Goal: Task Accomplishment & Management: Manage account settings

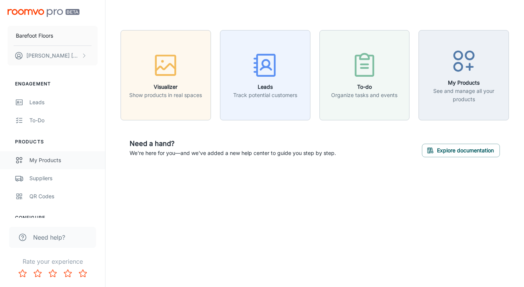
click at [47, 165] on link "My Products" at bounding box center [52, 160] width 105 height 18
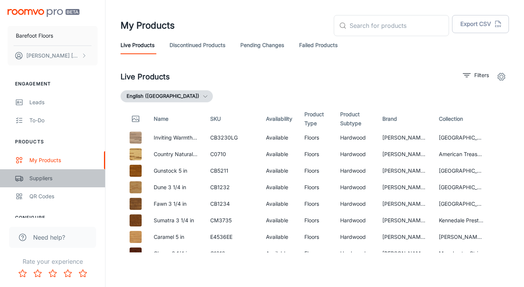
click at [50, 184] on link "Suppliers" at bounding box center [52, 178] width 105 height 18
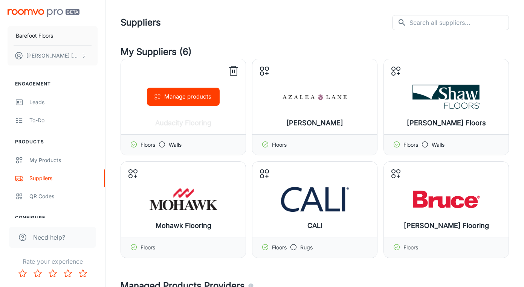
click at [191, 99] on button "Manage products" at bounding box center [183, 97] width 73 height 18
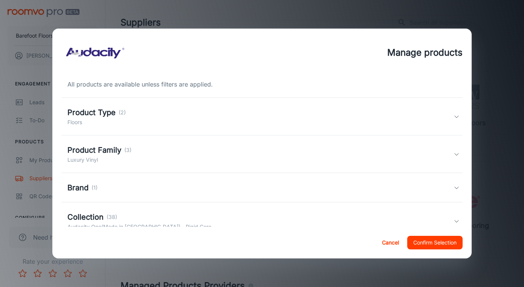
scroll to position [50, 0]
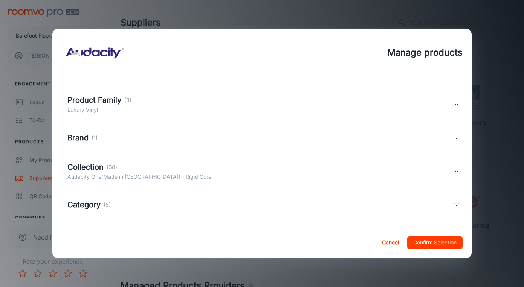
click at [163, 167] on div "Collection (38)" at bounding box center [139, 167] width 144 height 11
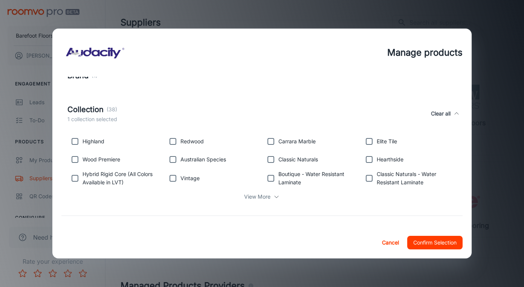
scroll to position [125, 0]
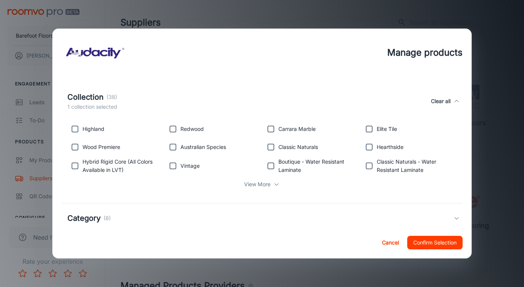
click at [264, 184] on p "View More" at bounding box center [257, 184] width 26 height 8
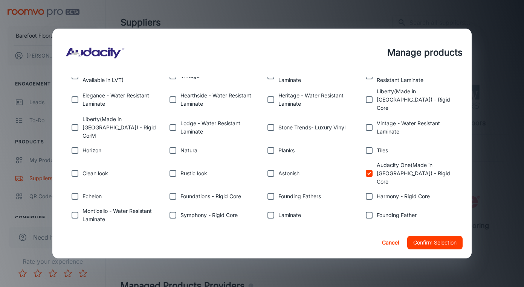
scroll to position [224, 0]
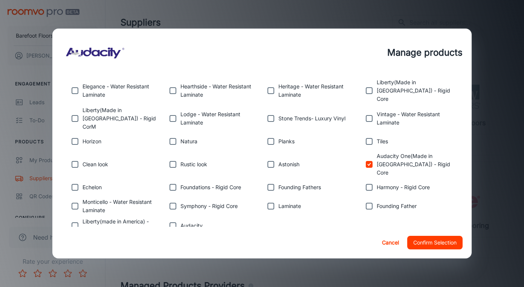
click at [75, 218] on input "checkbox" at bounding box center [74, 225] width 15 height 15
checkbox input "true"
click at [446, 243] on button "Confirm Selection" at bounding box center [434, 243] width 55 height 14
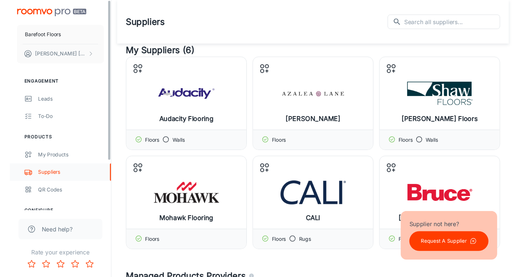
scroll to position [0, 0]
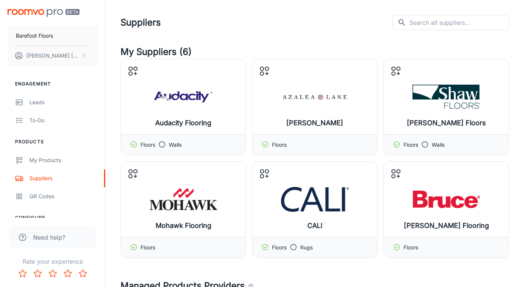
drag, startPoint x: 237, startPoint y: 42, endPoint x: 504, endPoint y: -4, distance: 270.8
click at [504, 0] on html "Barefoot Floors [PERSON_NAME] Engagement Leads To-do Products My Products Suppl…" at bounding box center [262, 143] width 524 height 287
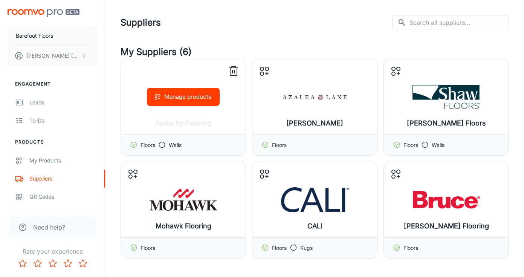
click at [156, 89] on button "Manage products" at bounding box center [183, 97] width 73 height 18
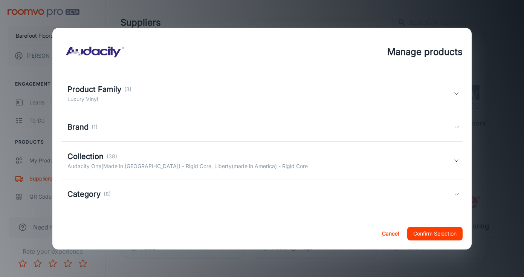
scroll to position [60, 0]
click at [200, 151] on div "Collection (38)" at bounding box center [187, 156] width 240 height 11
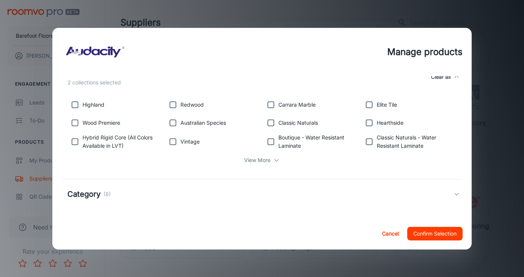
scroll to position [148, 0]
click at [248, 158] on p "View More" at bounding box center [257, 160] width 26 height 8
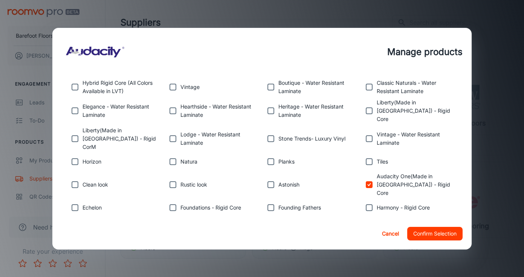
scroll to position [200, 0]
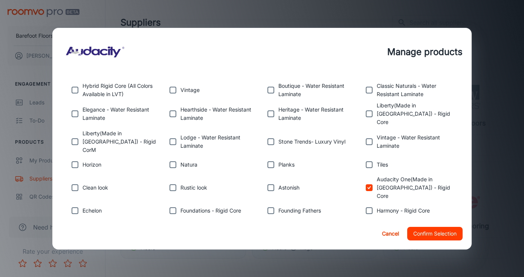
click at [370, 110] on input "checkbox" at bounding box center [368, 113] width 15 height 15
checkbox input "true"
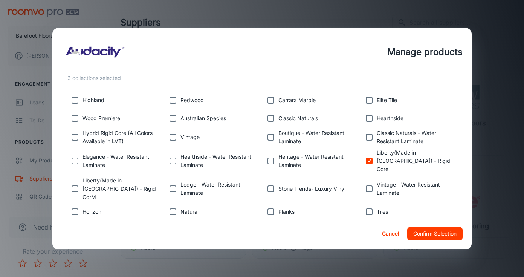
scroll to position [146, 0]
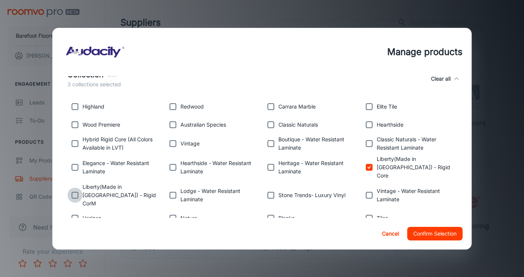
click at [71, 187] on input "checkbox" at bounding box center [74, 194] width 15 height 15
checkbox input "true"
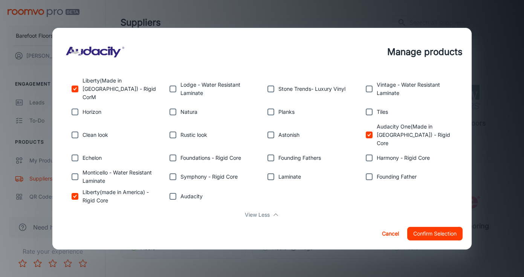
scroll to position [253, 0]
click at [445, 235] on button "Confirm Selection" at bounding box center [434, 234] width 55 height 14
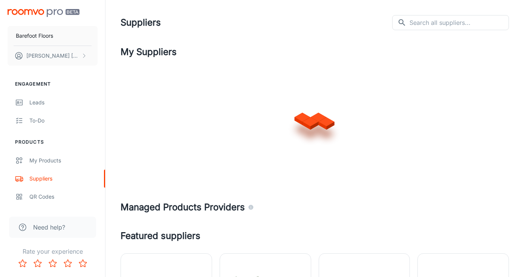
click at [425, 233] on h4 "Featured suppliers" at bounding box center [314, 236] width 388 height 14
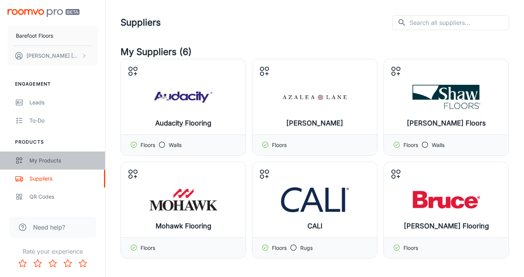
click at [56, 155] on link "My Products" at bounding box center [52, 160] width 105 height 18
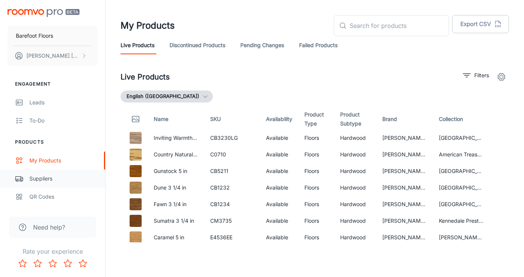
click at [38, 177] on div "Suppliers" at bounding box center [63, 178] width 68 height 8
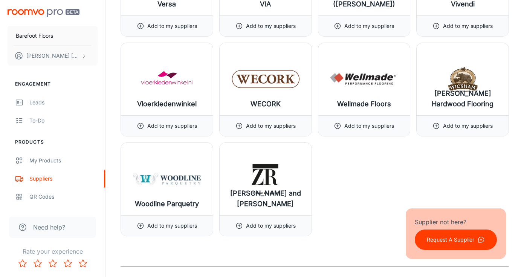
scroll to position [8840, 0]
